Goal: Find specific page/section: Find specific page/section

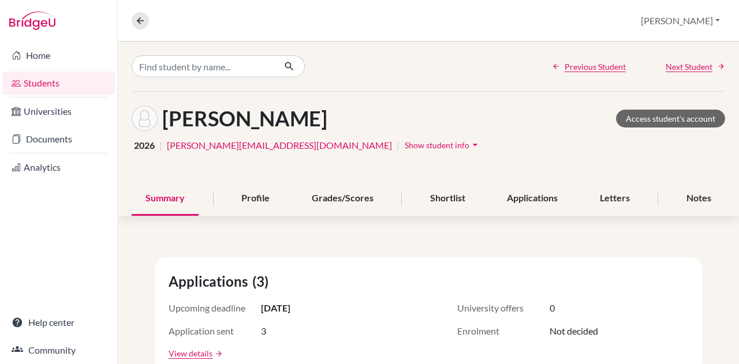
click at [55, 77] on link "Students" at bounding box center [58, 83] width 113 height 23
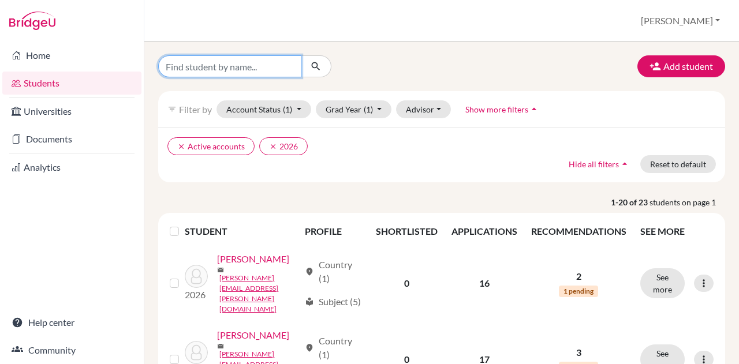
click at [229, 64] on input "Find student by name..." at bounding box center [229, 66] width 143 height 22
type input "ary"
click button "submit" at bounding box center [316, 66] width 31 height 22
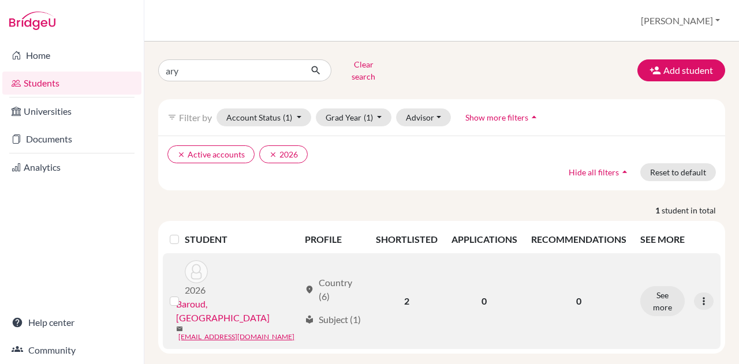
click at [229, 297] on link "Baroud, Aryana" at bounding box center [237, 311] width 123 height 28
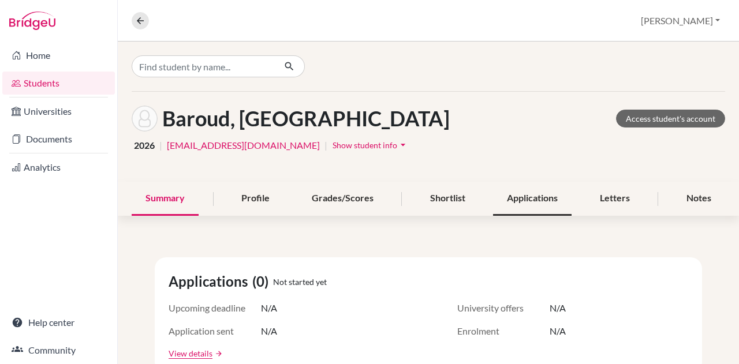
click at [517, 191] on div "Applications" at bounding box center [532, 199] width 78 height 34
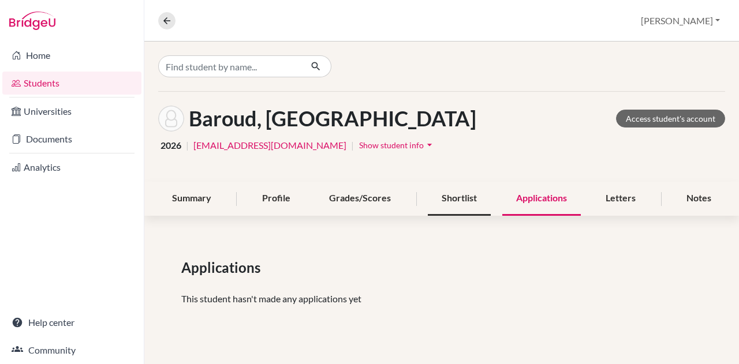
click at [450, 196] on div "Shortlist" at bounding box center [459, 199] width 63 height 34
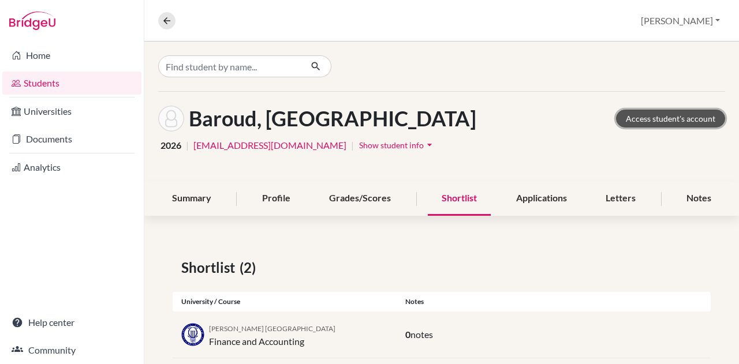
click at [631, 116] on link "Access student's account" at bounding box center [670, 119] width 109 height 18
